Goal: Use online tool/utility: Utilize a website feature to perform a specific function

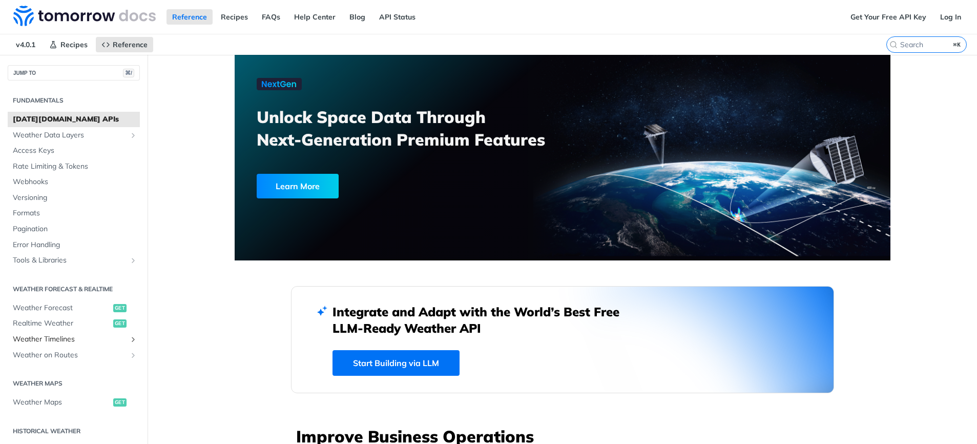
click at [43, 338] on span "Weather Timelines" at bounding box center [70, 339] width 114 height 10
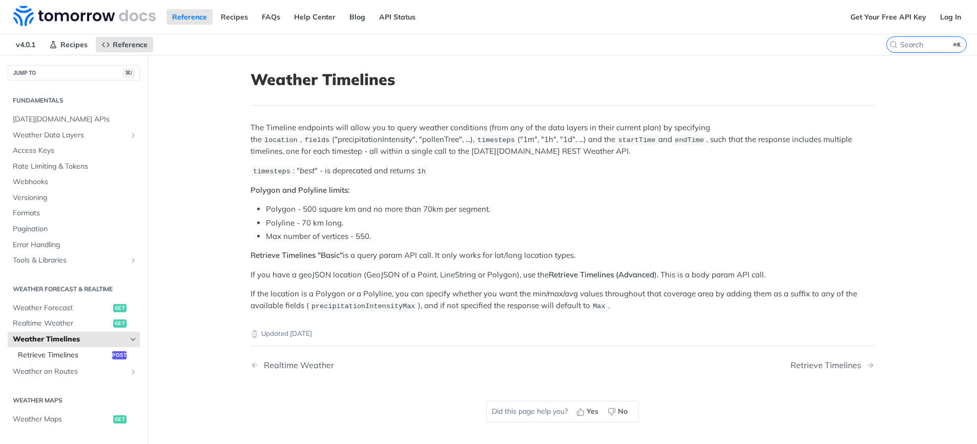
click at [97, 357] on span "Retrieve Timelines" at bounding box center [64, 355] width 92 height 10
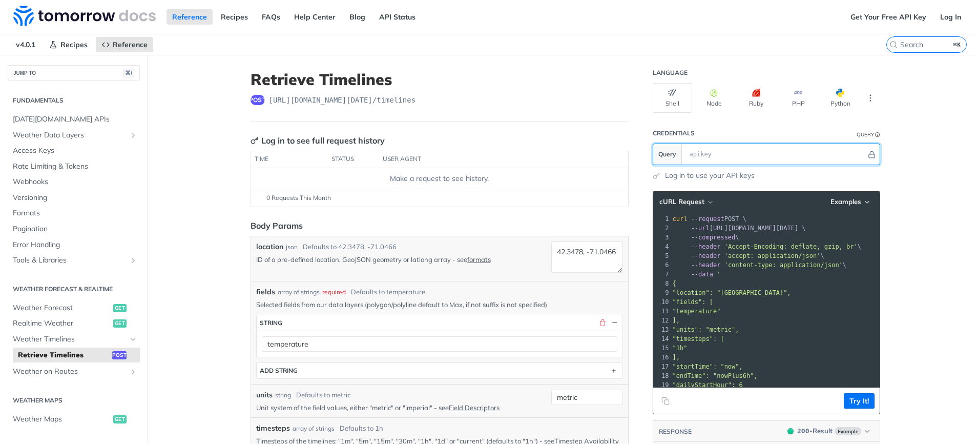
click at [724, 152] on input "text" at bounding box center [776, 154] width 182 height 20
paste input "glPe6jbbrrm5VcfqaNjmAgcvaxGwjPme"
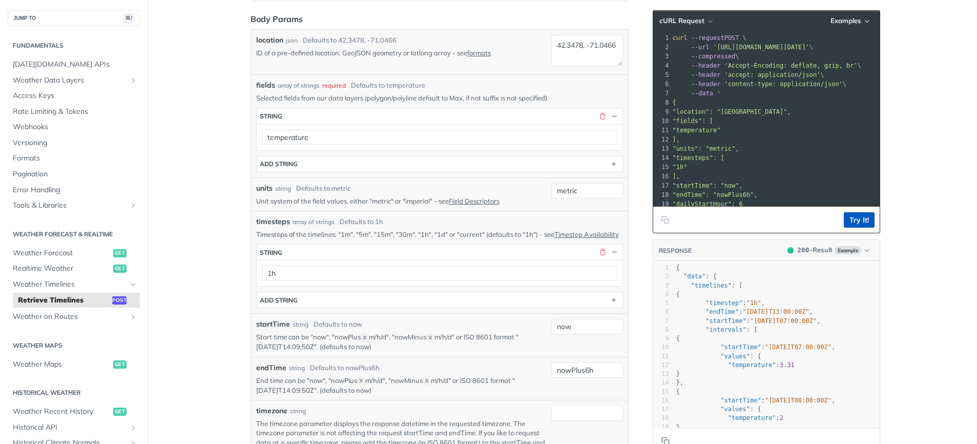
scroll to position [212, 0]
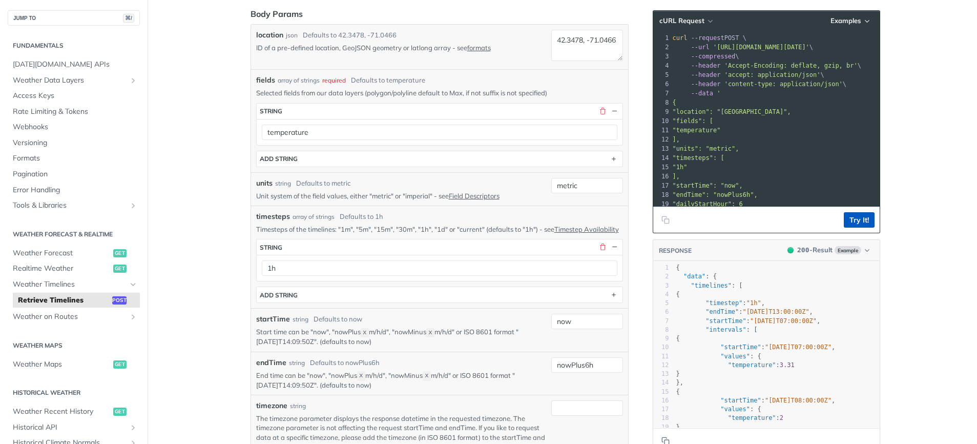
type input "glPe6jbbrrm5VcfqaNjmAgcvaxGwjPme"
click at [855, 219] on button "Try It!" at bounding box center [859, 219] width 31 height 15
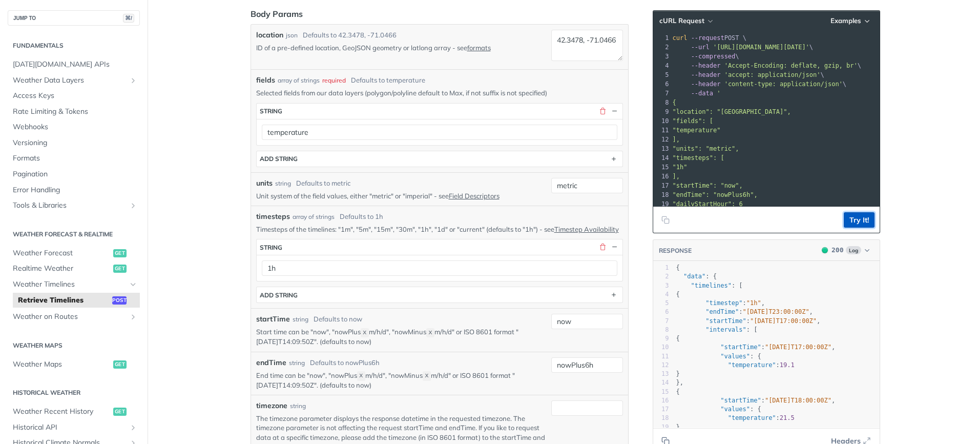
click at [855, 219] on button "Try It!" at bounding box center [859, 219] width 31 height 15
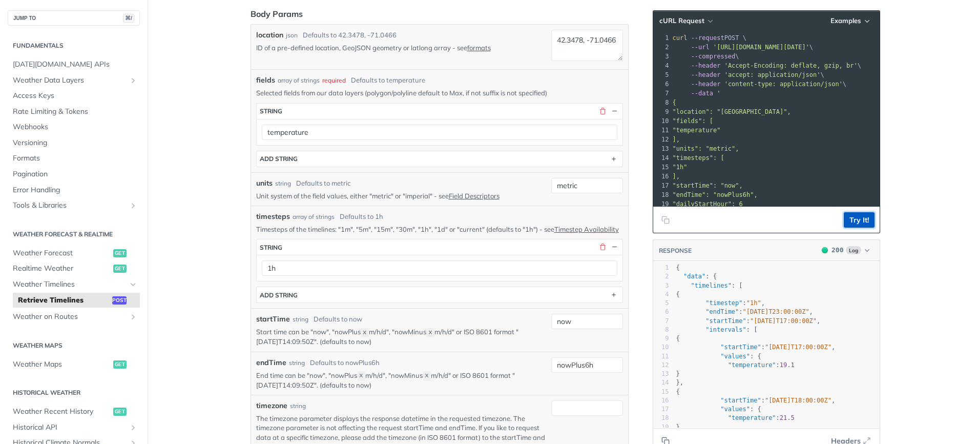
click at [855, 219] on button "Try It!" at bounding box center [859, 219] width 31 height 15
click at [855, 220] on button "Try It!" at bounding box center [859, 219] width 31 height 15
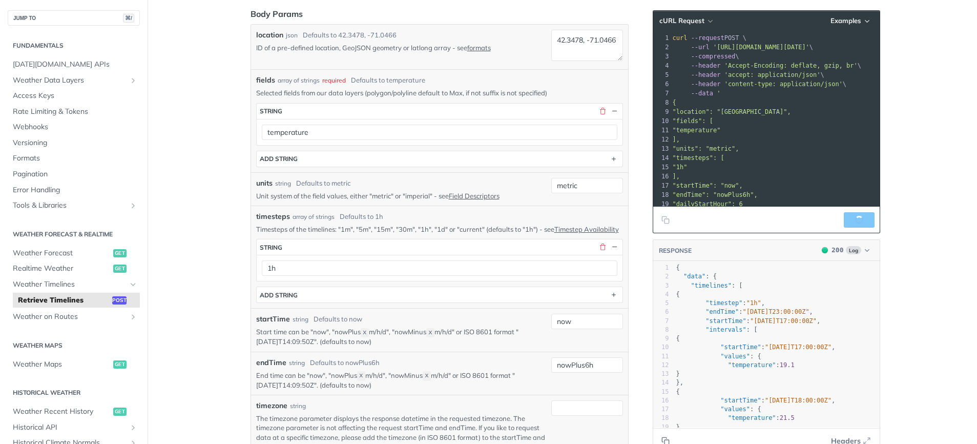
scroll to position [260, 0]
click at [855, 220] on button "Try It!" at bounding box center [859, 219] width 31 height 15
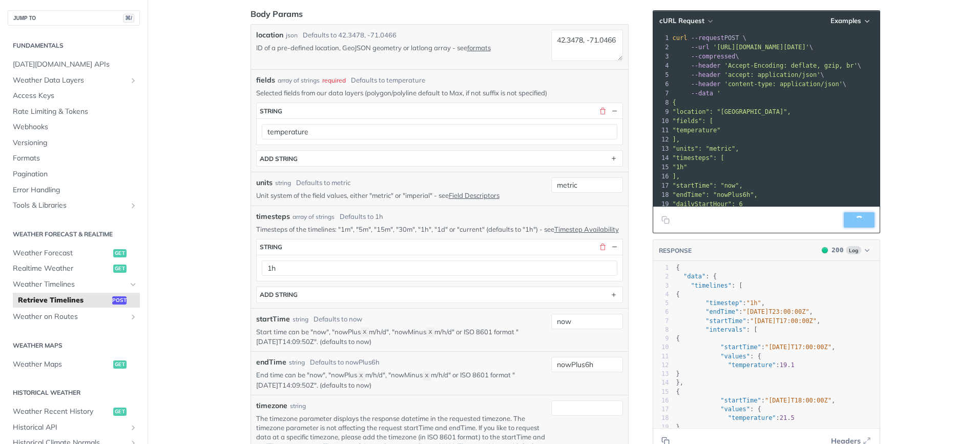
click at [855, 220] on button "Try It!" at bounding box center [859, 219] width 31 height 15
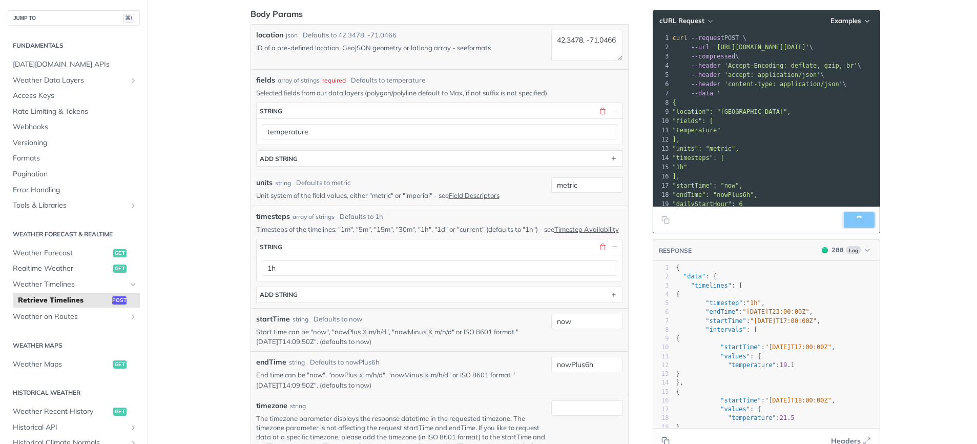
click at [855, 220] on button "Try It!" at bounding box center [859, 219] width 31 height 15
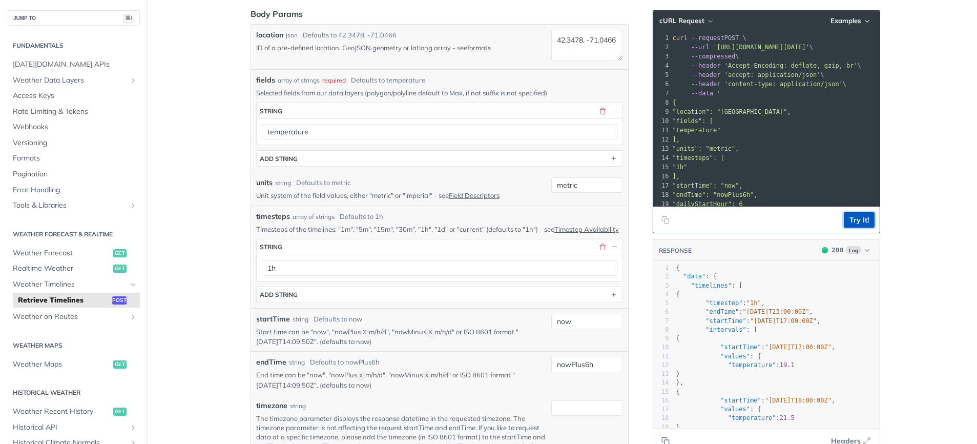
click at [855, 220] on button "Try It!" at bounding box center [859, 219] width 31 height 15
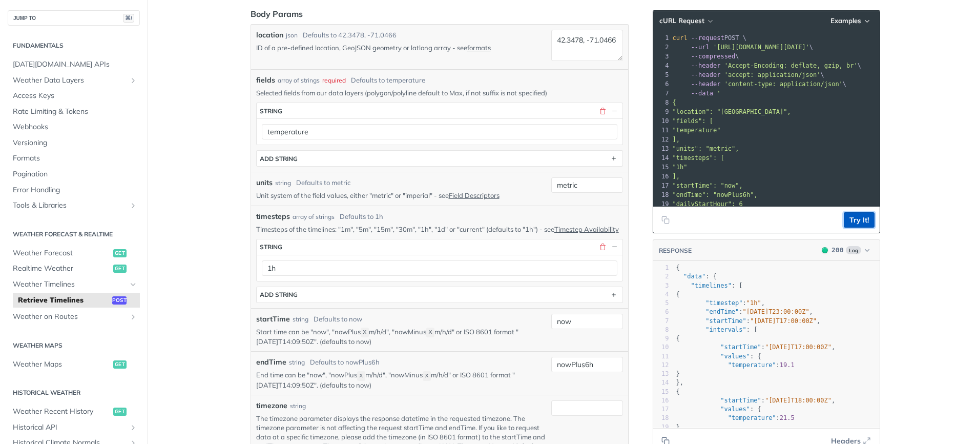
click at [854, 219] on button "Try It!" at bounding box center [859, 219] width 31 height 15
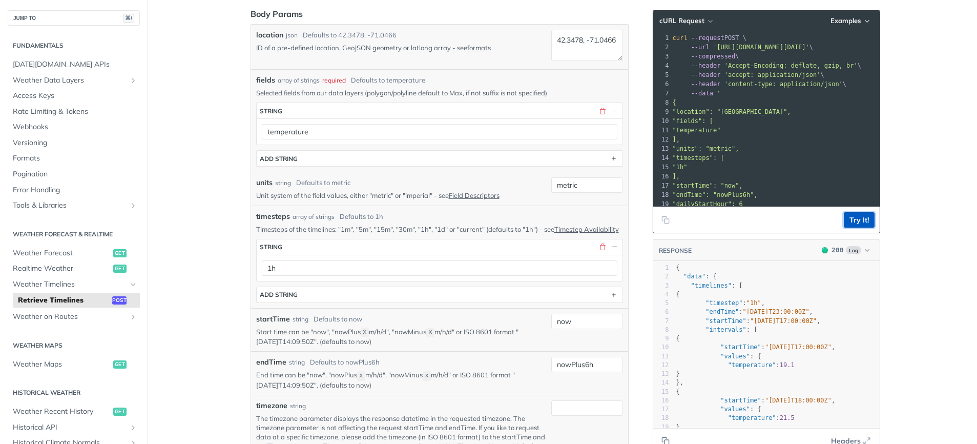
click at [854, 219] on button "Try It!" at bounding box center [859, 219] width 31 height 15
click at [834, 220] on footer "Try It!" at bounding box center [766, 219] width 226 height 26
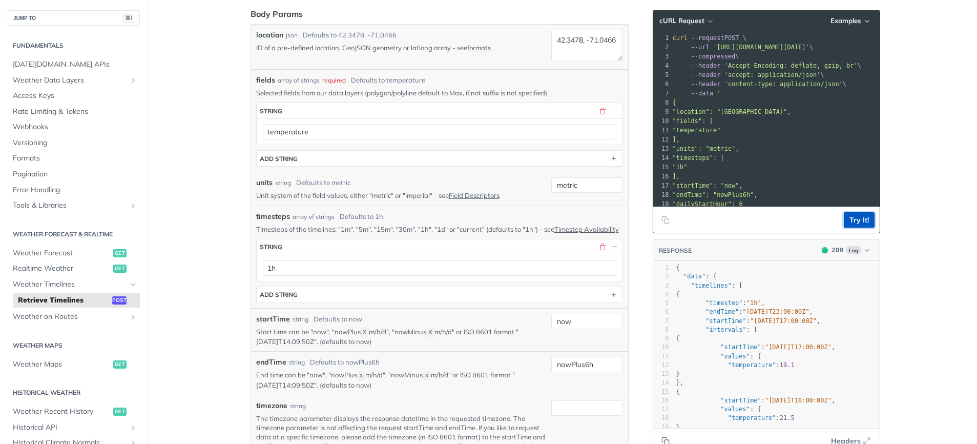
click at [848, 221] on button "Try It!" at bounding box center [859, 219] width 31 height 15
click at [848, 220] on button "Try It!" at bounding box center [859, 219] width 31 height 15
click at [847, 220] on button "Try It!" at bounding box center [859, 219] width 31 height 15
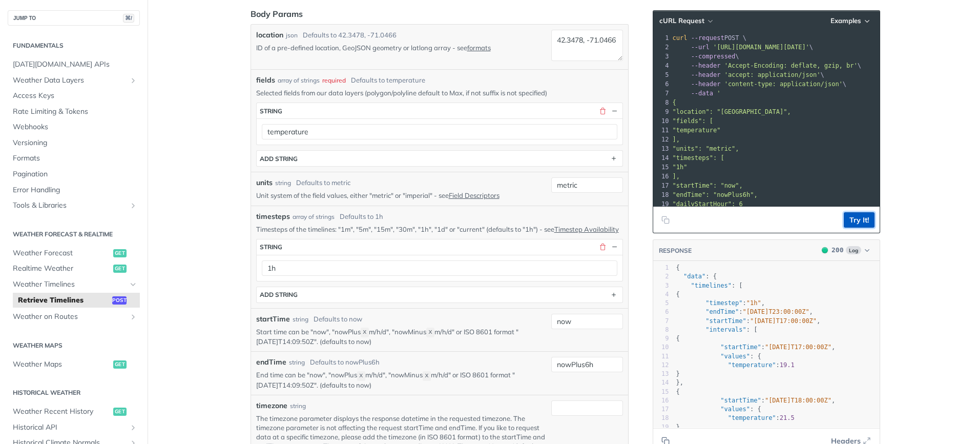
click at [847, 220] on button "Try It!" at bounding box center [859, 219] width 31 height 15
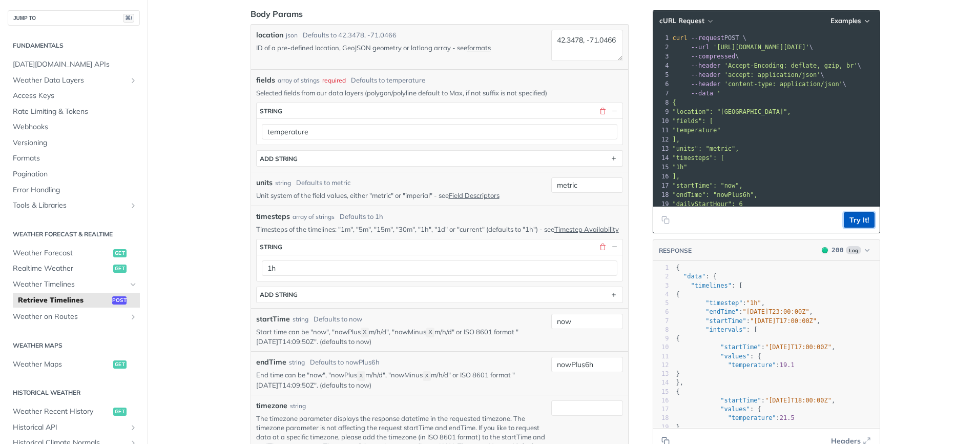
click at [846, 219] on button "Try It!" at bounding box center [859, 219] width 31 height 15
click at [848, 219] on button "Try It!" at bounding box center [859, 219] width 31 height 15
